Goal: Task Accomplishment & Management: Manage account settings

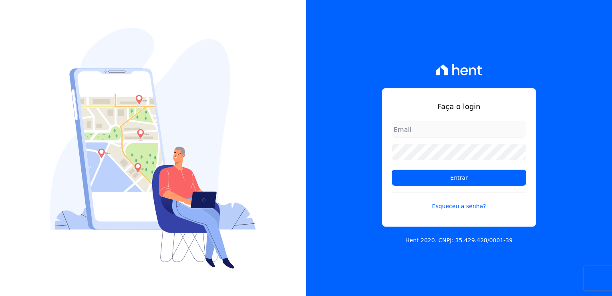
click at [433, 127] on input "email" at bounding box center [459, 129] width 135 height 16
type input "[EMAIL_ADDRESS][DOMAIN_NAME]"
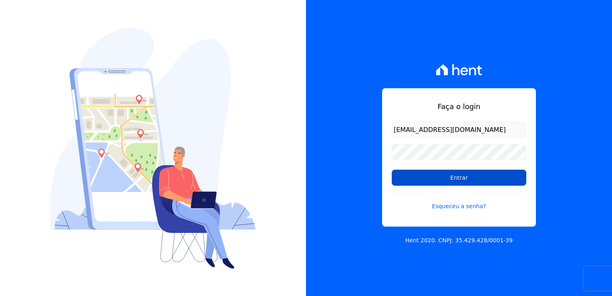
click at [422, 172] on input "Entrar" at bounding box center [459, 177] width 135 height 16
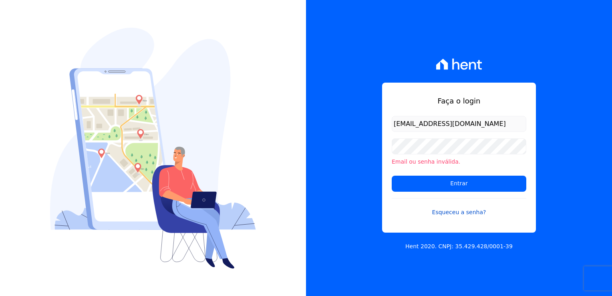
click at [453, 206] on link "Esqueceu a senha?" at bounding box center [459, 207] width 135 height 18
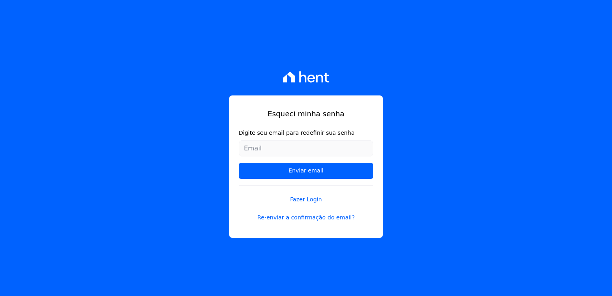
click at [322, 141] on input "Digite seu email para redefinir sua senha" at bounding box center [306, 148] width 135 height 16
drag, startPoint x: 322, startPoint y: 141, endPoint x: 311, endPoint y: 152, distance: 16.1
click at [322, 141] on input "Digite seu email para redefinir sua senha" at bounding box center [306, 148] width 135 height 16
type input "[EMAIL_ADDRESS][DOMAIN_NAME]"
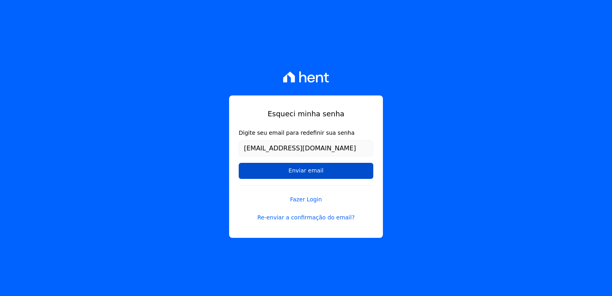
click at [280, 173] on input "Enviar email" at bounding box center [306, 171] width 135 height 16
click at [304, 167] on input "Enviar email" at bounding box center [306, 171] width 135 height 16
click at [304, 166] on input "Enviar email" at bounding box center [306, 171] width 135 height 16
click at [306, 220] on link "Re-enviar a confirmação do email?" at bounding box center [306, 217] width 135 height 8
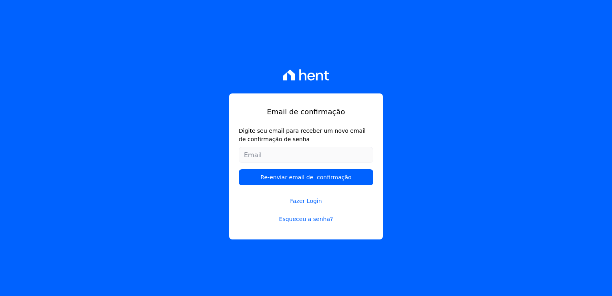
click at [280, 156] on input "Digite seu email para receber um novo email de confirmação de senha" at bounding box center [306, 155] width 135 height 16
type input "[EMAIL_ADDRESS][DOMAIN_NAME]"
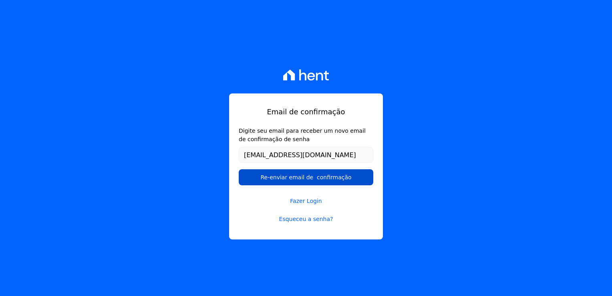
click at [300, 177] on input "Re-enviar email de confirmação" at bounding box center [306, 177] width 135 height 16
click at [301, 179] on input "Re-enviar email de confirmação" at bounding box center [306, 177] width 135 height 16
click at [324, 182] on input "Re-enviar email de confirmação" at bounding box center [306, 177] width 135 height 16
click at [330, 178] on input "Re-enviar email de confirmação" at bounding box center [306, 177] width 135 height 16
click at [330, 179] on input "Re-enviar email de confirmação" at bounding box center [306, 177] width 135 height 16
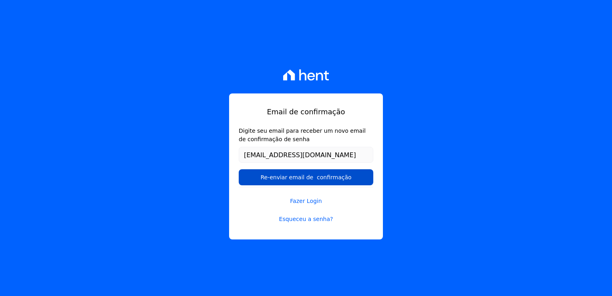
click at [330, 179] on input "Re-enviar email de confirmação" at bounding box center [306, 177] width 135 height 16
click at [329, 179] on input "Re-enviar email de confirmação" at bounding box center [306, 177] width 135 height 16
click at [328, 179] on input "Re-enviar email de confirmação" at bounding box center [306, 177] width 135 height 16
click at [328, 180] on input "Re-enviar email de confirmação" at bounding box center [306, 177] width 135 height 16
